Goal: Task Accomplishment & Management: Manage account settings

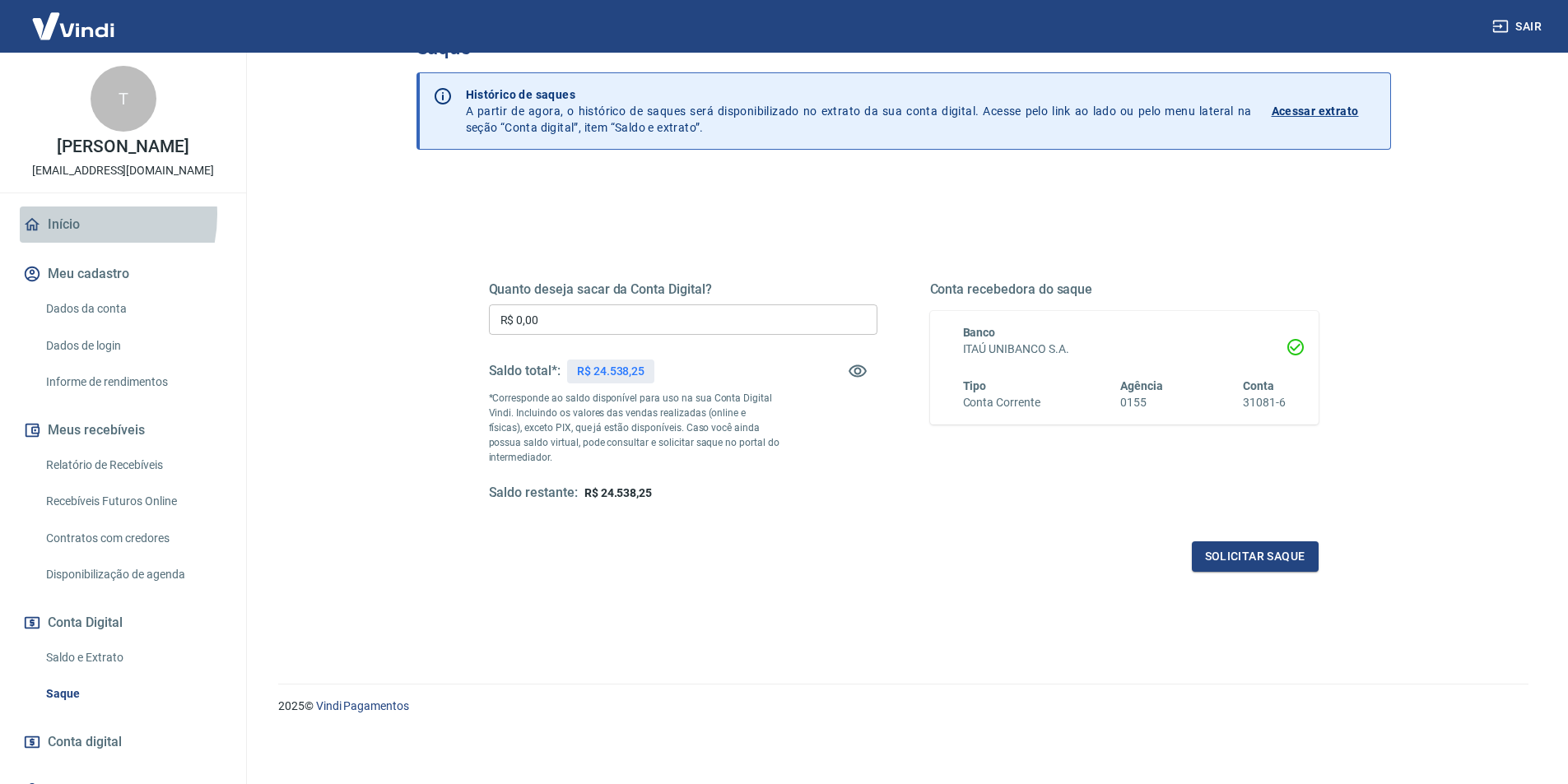
click at [67, 232] on link "Início" at bounding box center [123, 224] width 206 height 37
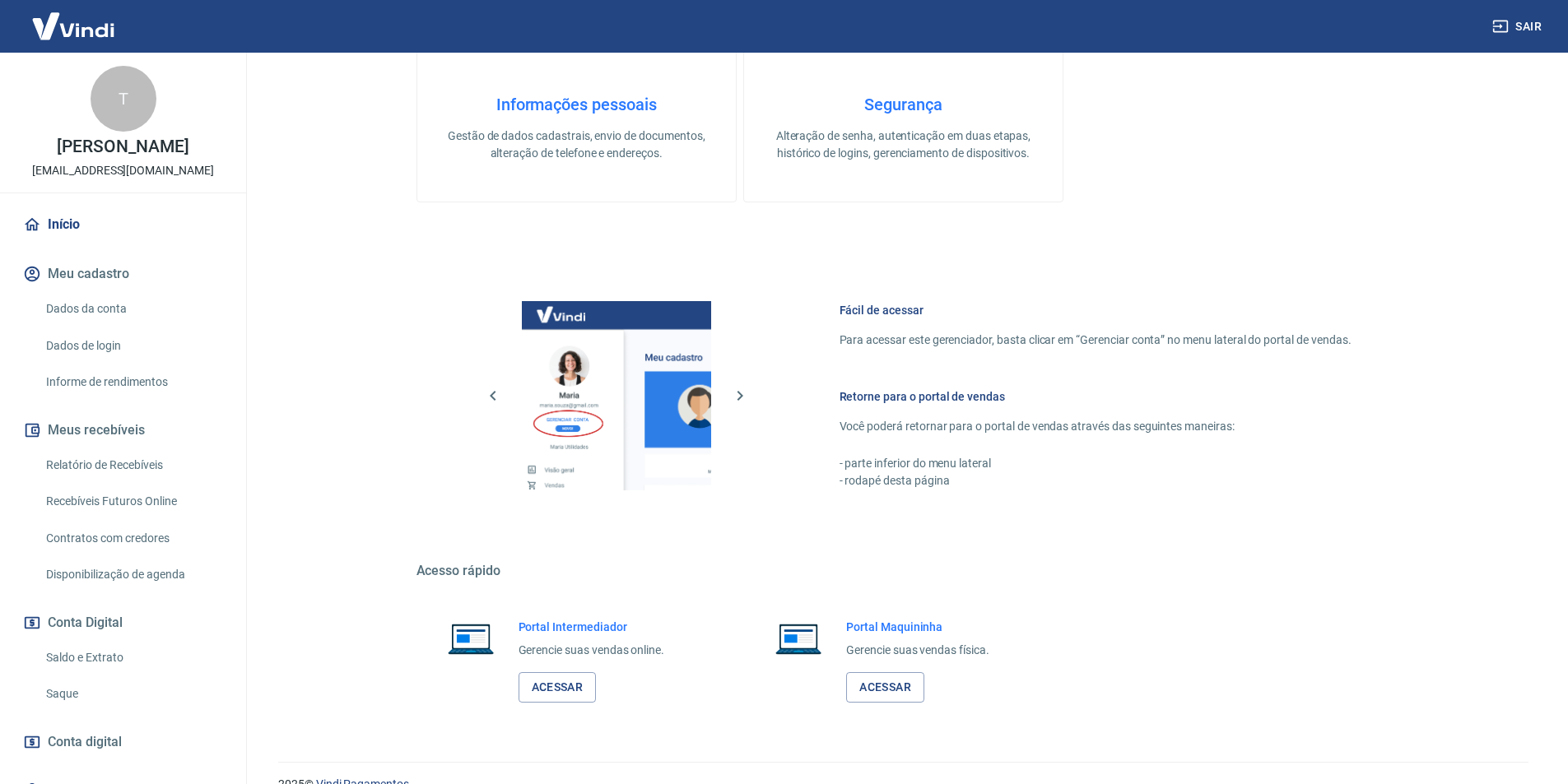
scroll to position [499, 0]
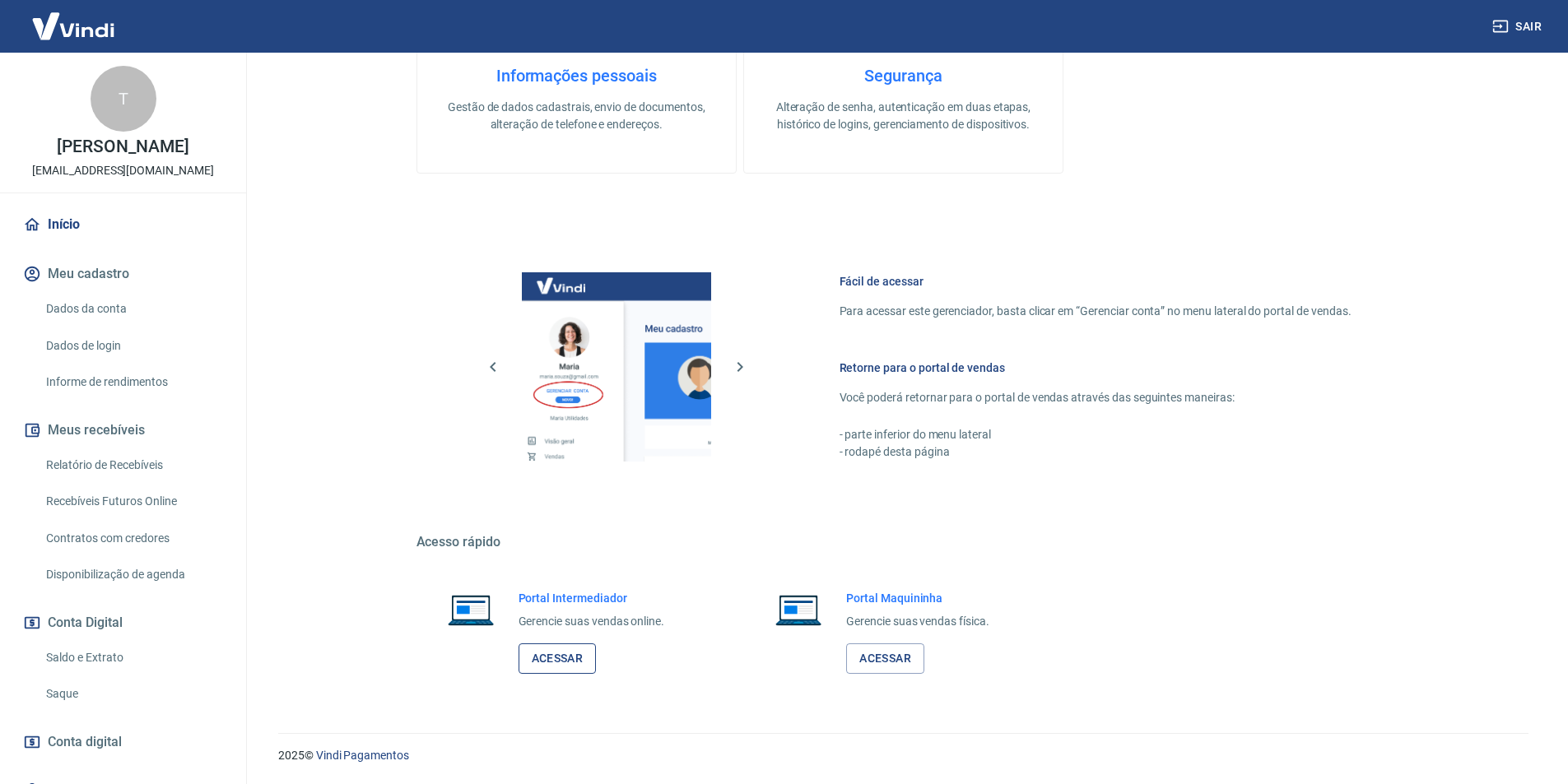
click at [554, 668] on link "Acessar" at bounding box center [557, 658] width 78 height 30
